Goal: Task Accomplishment & Management: Manage account settings

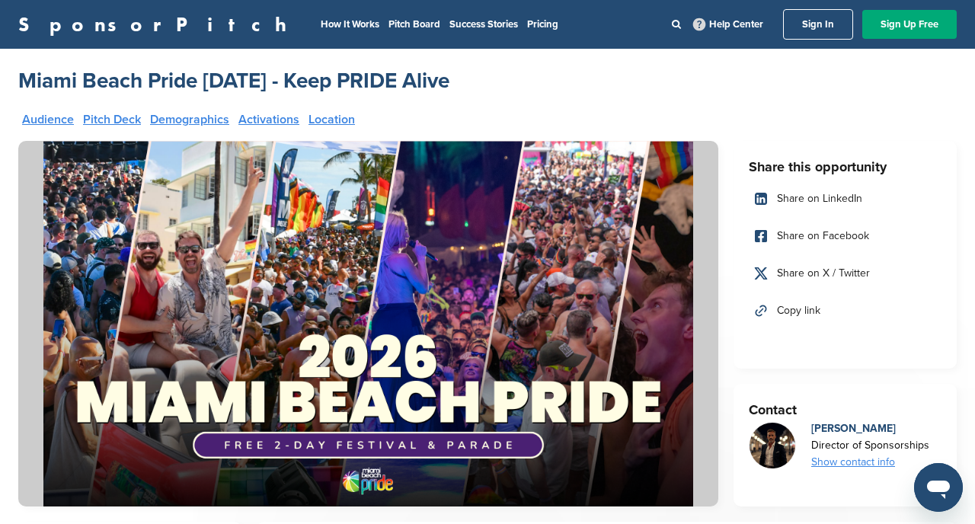
click at [818, 13] on link "Sign In" at bounding box center [818, 24] width 70 height 30
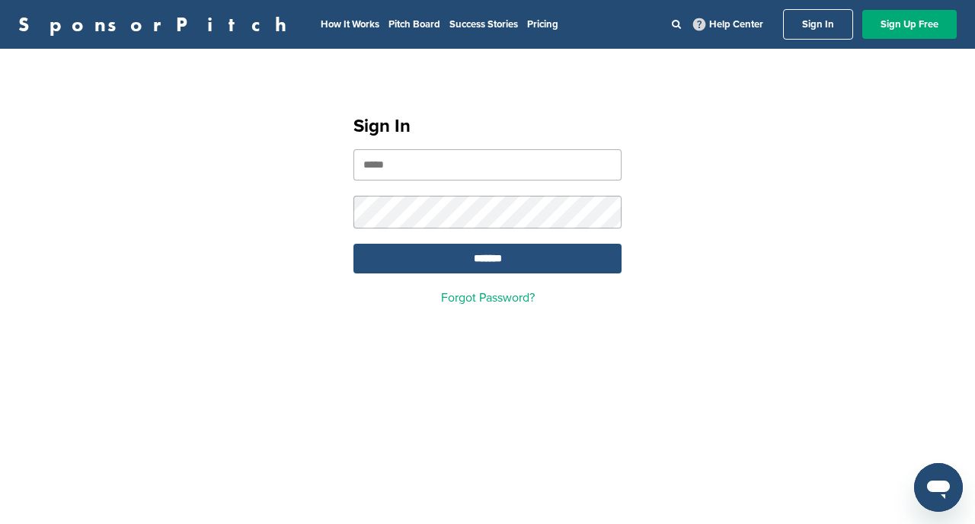
type input "**********"
click at [456, 254] on input "*******" at bounding box center [487, 259] width 268 height 30
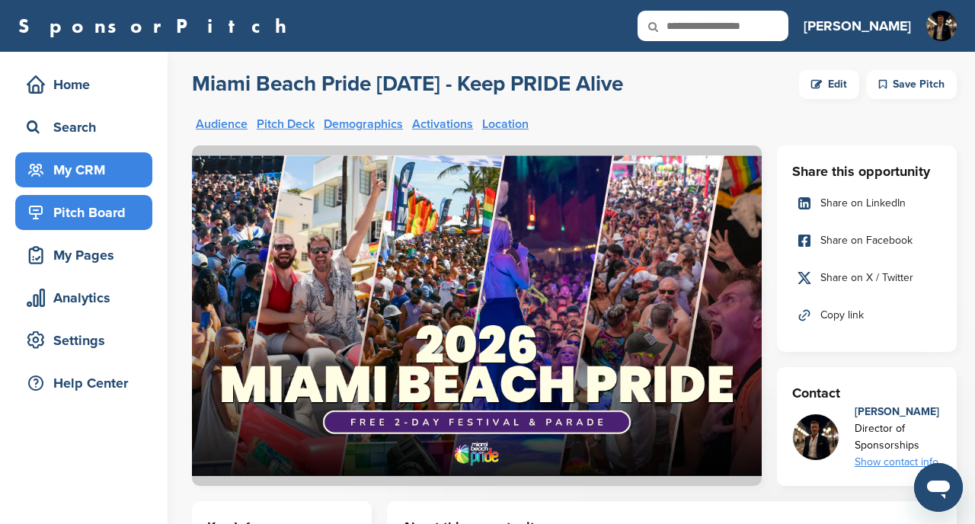
click at [101, 171] on div "My CRM" at bounding box center [87, 169] width 129 height 27
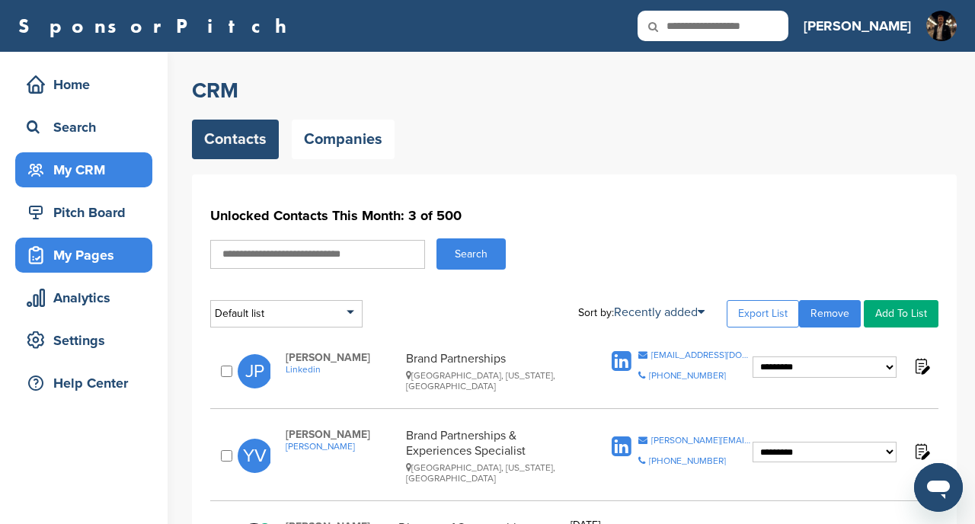
click at [99, 255] on div "My Pages" at bounding box center [87, 254] width 129 height 27
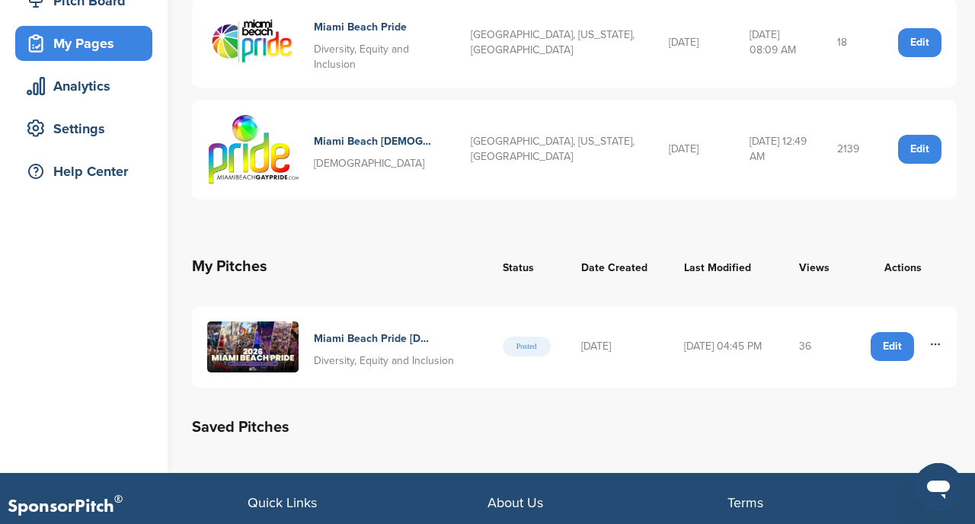
scroll to position [221, 0]
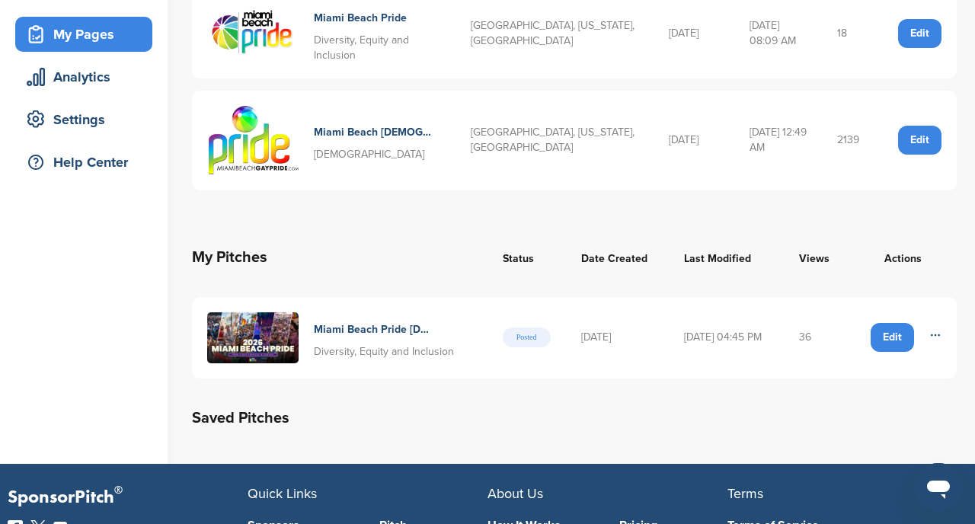
click at [939, 335] on icon at bounding box center [935, 335] width 8 height 1
click at [937, 281] on th "Actions" at bounding box center [902, 257] width 108 height 55
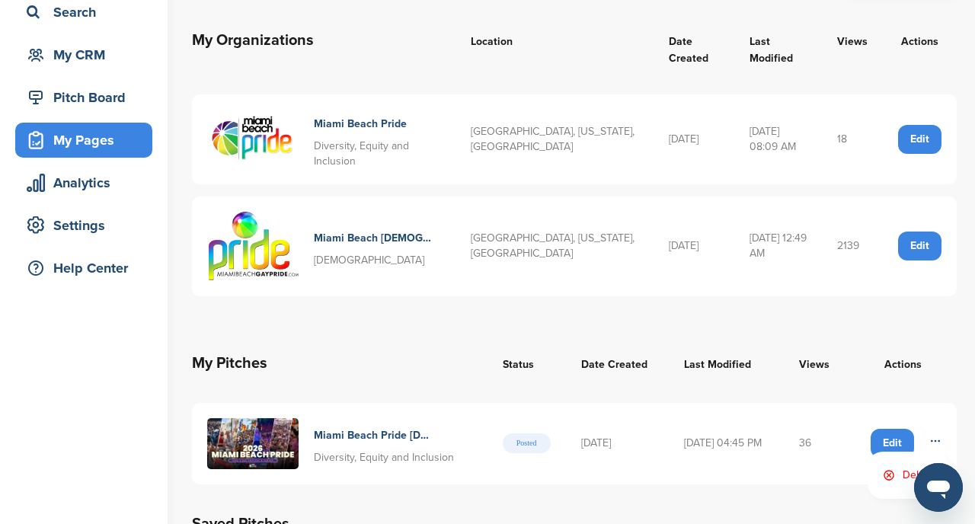
scroll to position [96, 0]
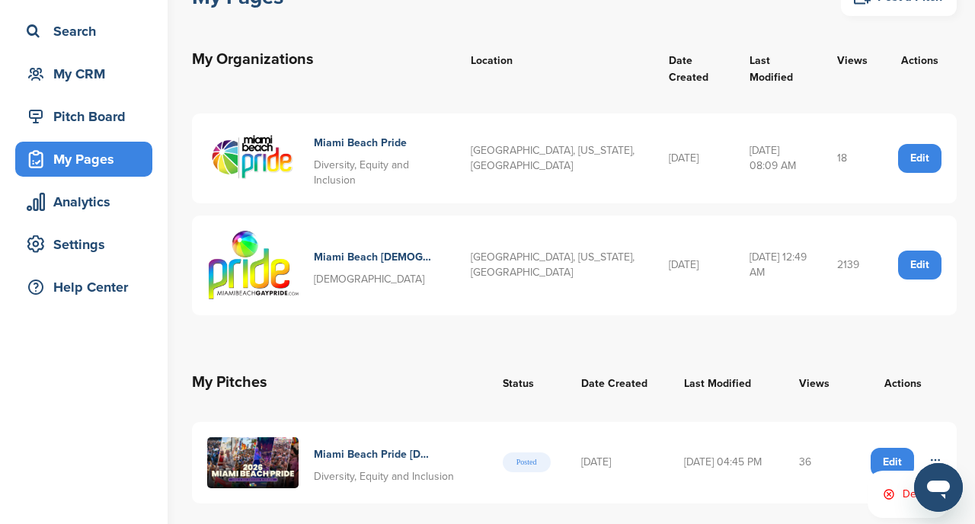
click at [368, 144] on h4 "Miami Beach Pride" at bounding box center [373, 143] width 118 height 17
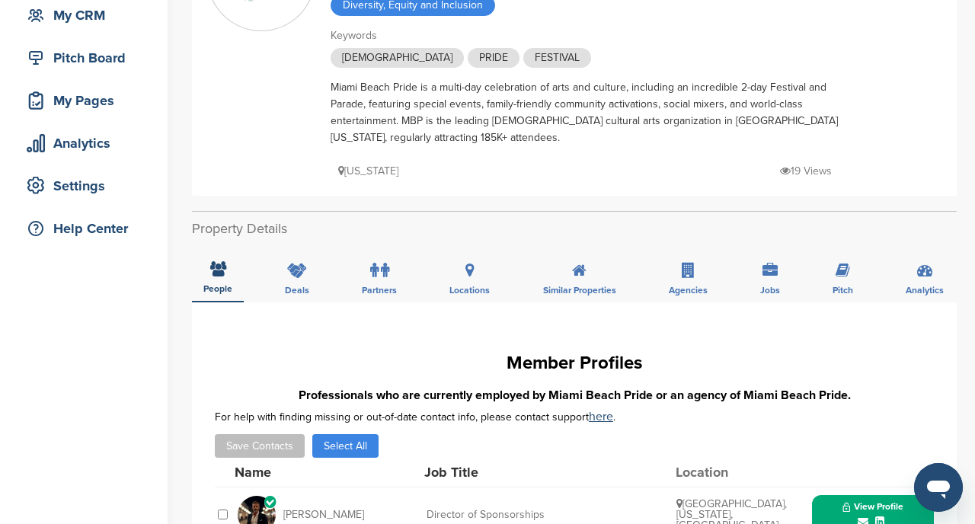
scroll to position [155, 0]
click at [921, 264] on div "Analytics" at bounding box center [924, 273] width 61 height 56
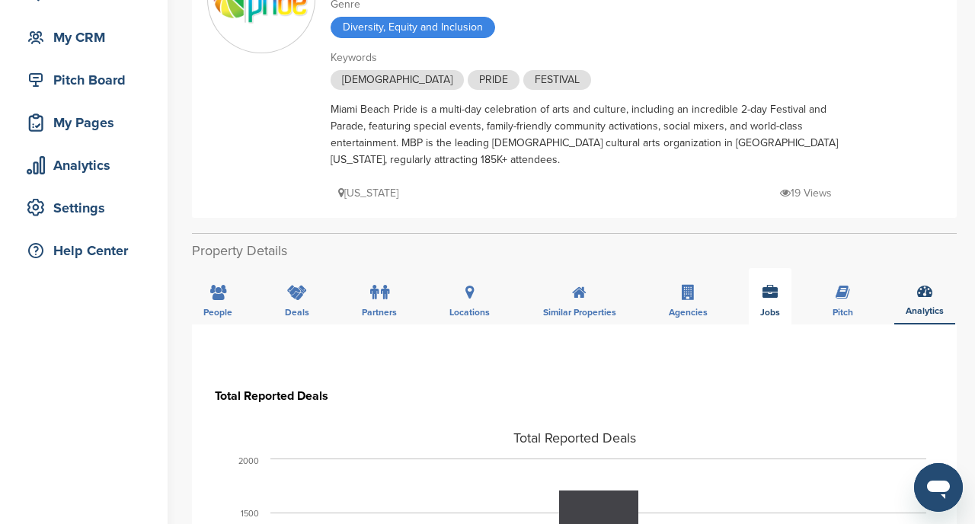
scroll to position [133, 0]
click at [232, 307] on span "Pitch" at bounding box center [217, 311] width 29 height 9
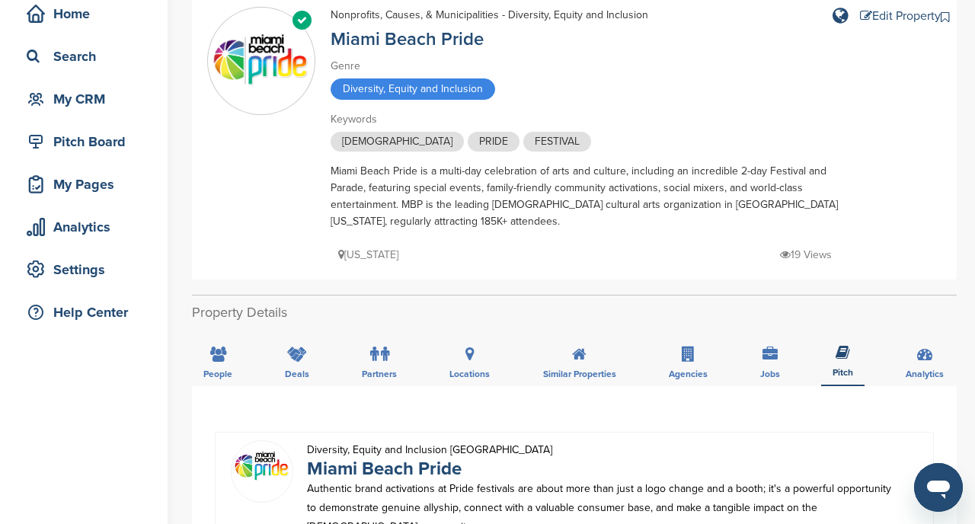
scroll to position [0, 0]
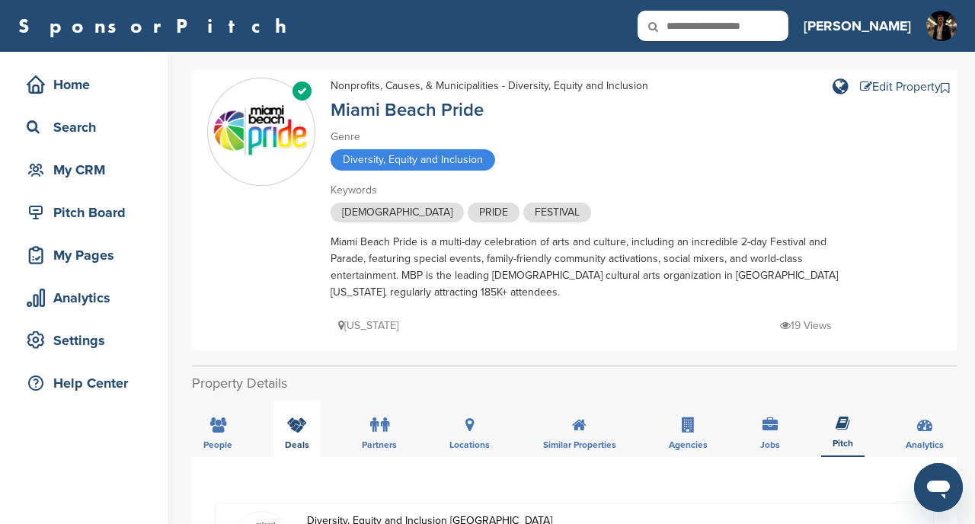
click at [292, 417] on icon at bounding box center [297, 424] width 20 height 15
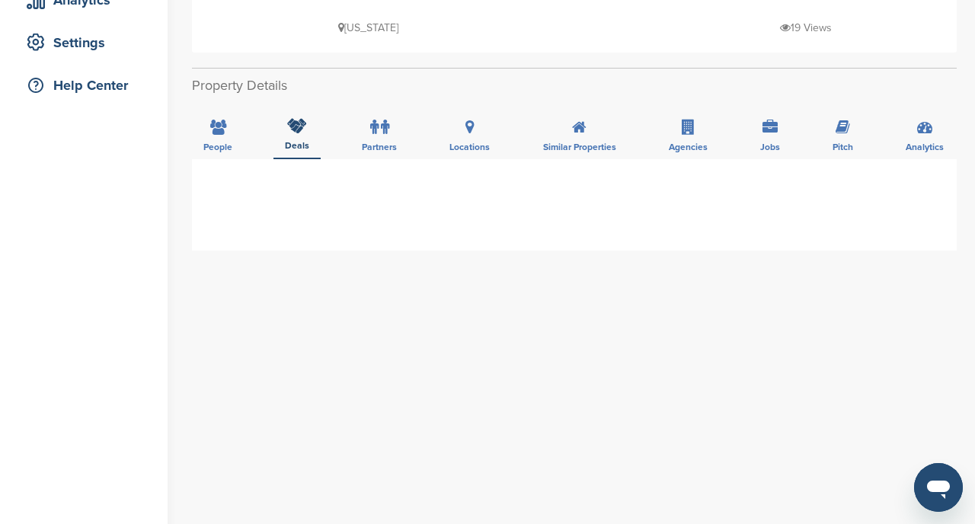
scroll to position [302, 0]
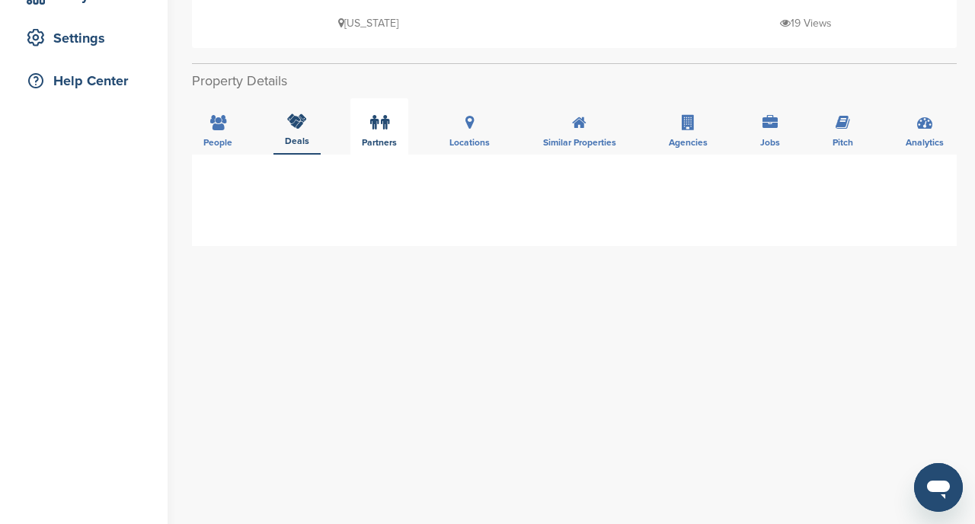
click at [379, 117] on label at bounding box center [379, 122] width 19 height 30
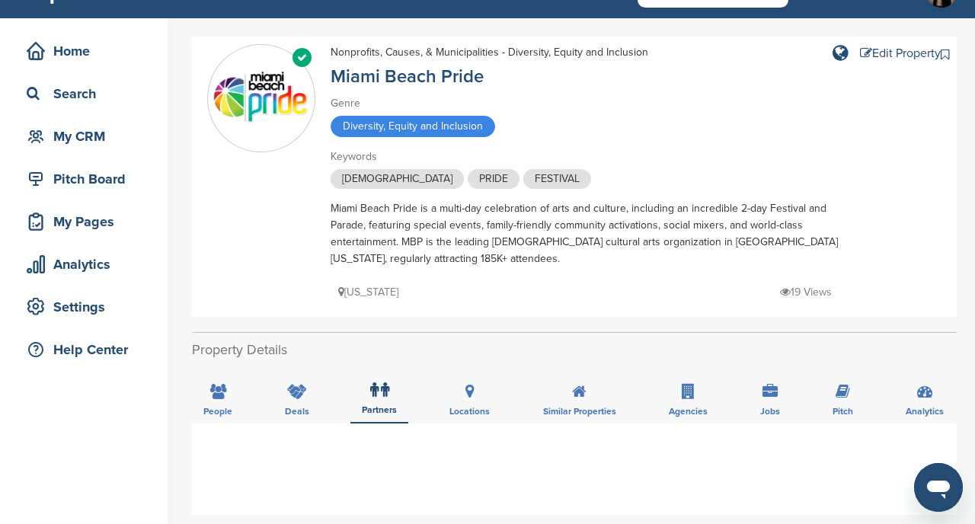
scroll to position [0, 0]
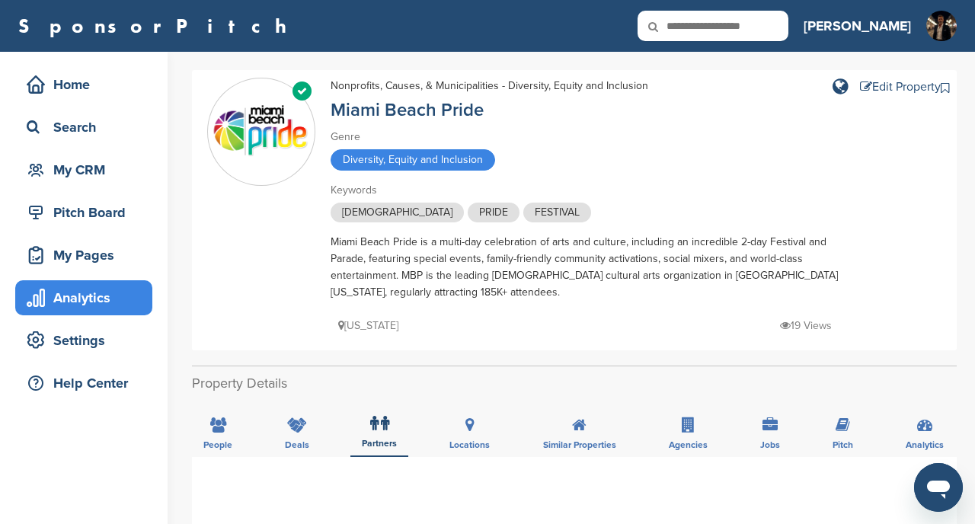
click at [103, 314] on div "Analytics" at bounding box center [83, 297] width 137 height 35
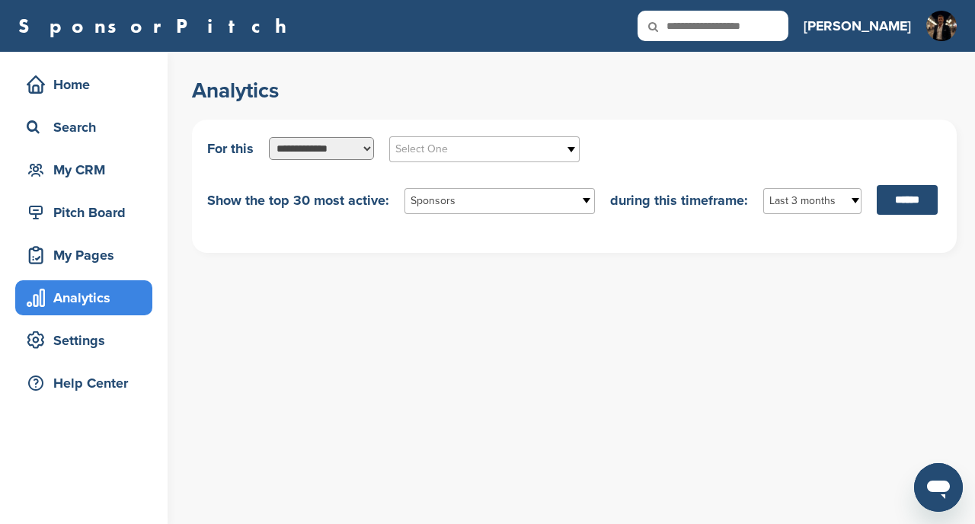
click at [472, 149] on span "Select One" at bounding box center [474, 149] width 158 height 18
click at [890, 189] on input "******" at bounding box center [907, 200] width 61 height 30
click at [510, 205] on span "Sponsors" at bounding box center [490, 201] width 158 height 18
click at [607, 155] on div "**********" at bounding box center [574, 148] width 734 height 27
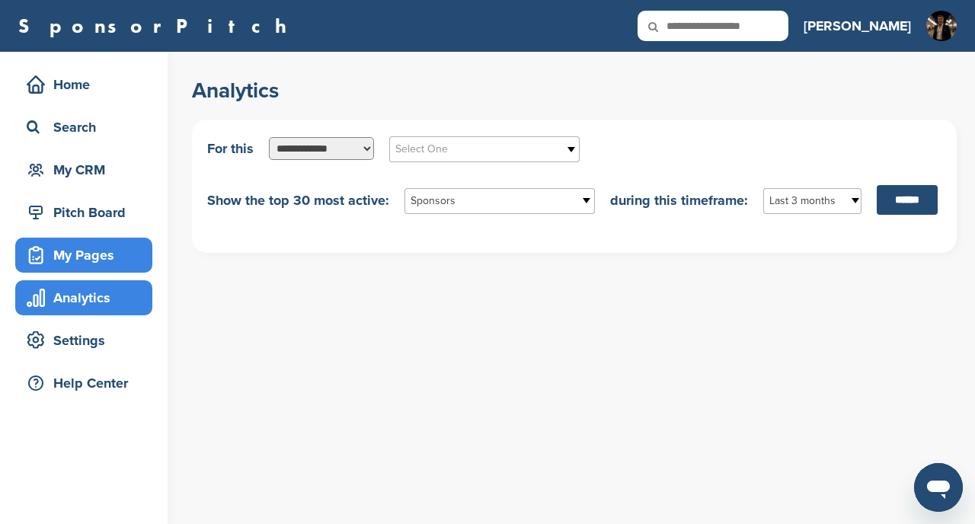
click at [95, 245] on div "My Pages" at bounding box center [87, 254] width 129 height 27
